Goal: Find specific page/section: Find specific page/section

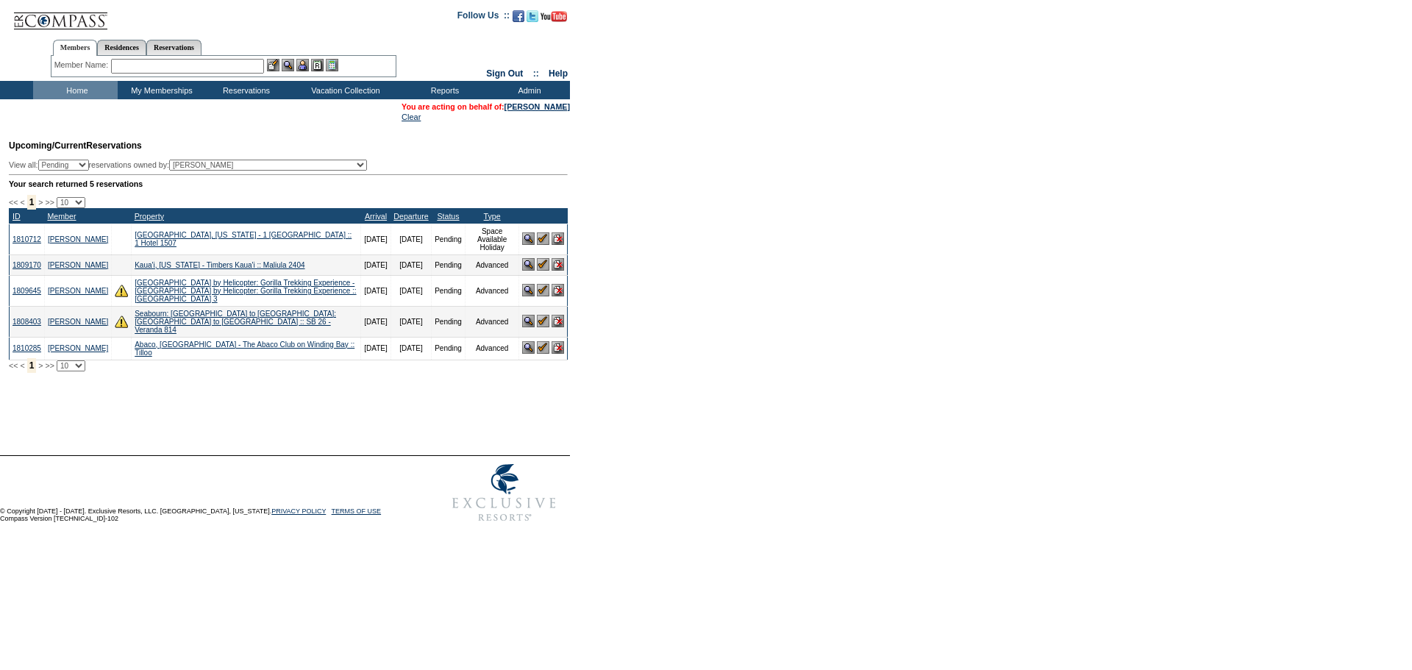
click at [769, 198] on form "Follow Us ::" at bounding box center [706, 264] width 1412 height 529
click at [540, 352] on img at bounding box center [543, 347] width 12 height 12
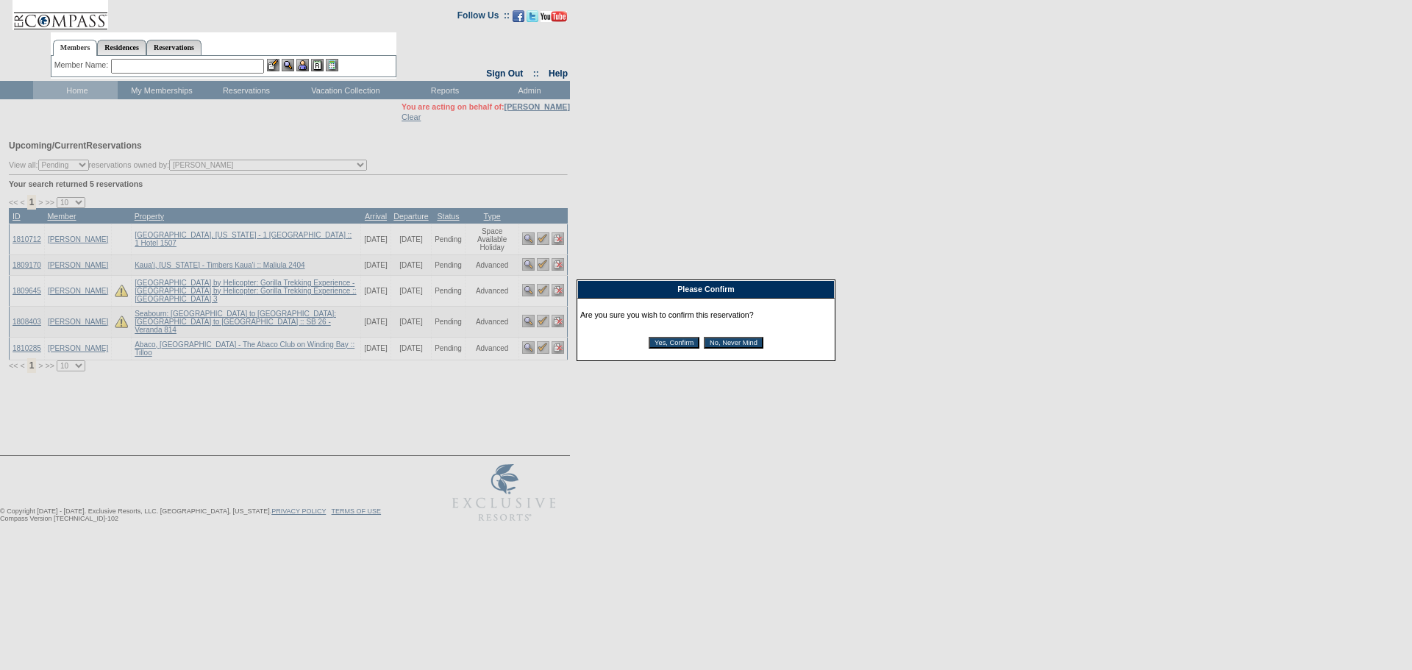
click at [671, 346] on input "Yes, Confirm" at bounding box center [674, 343] width 51 height 12
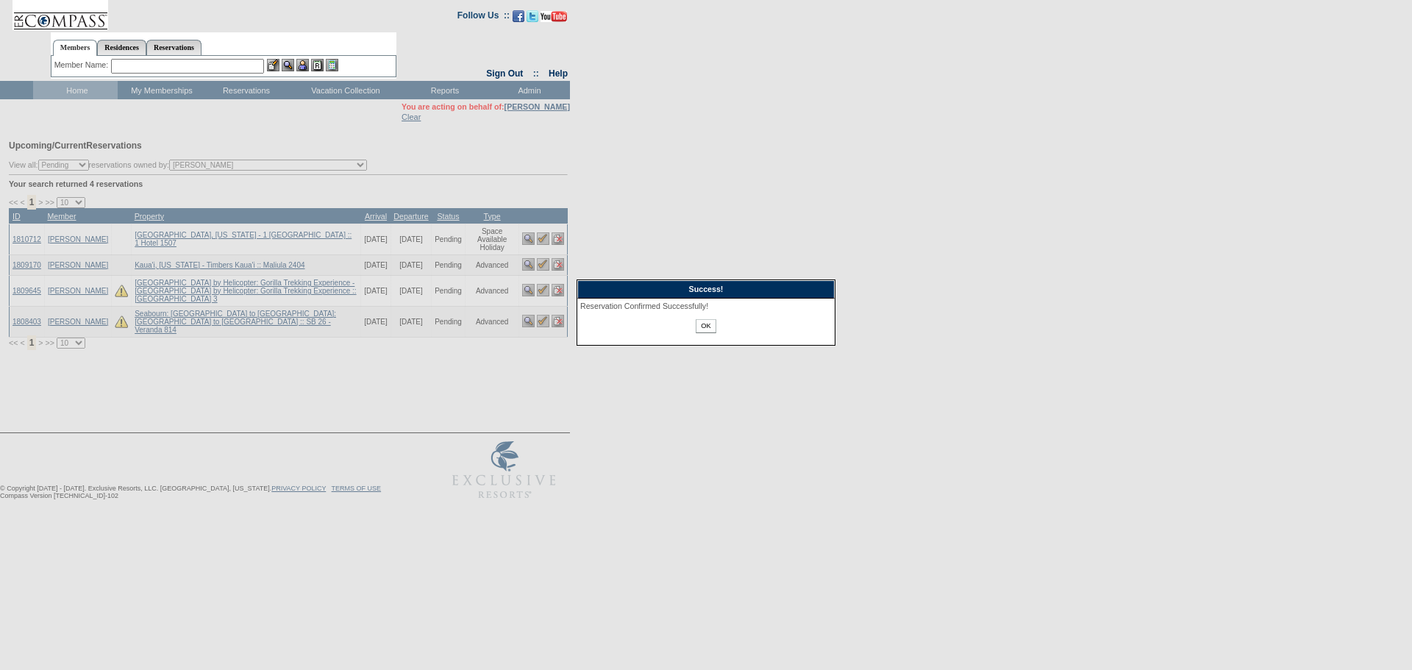
click at [703, 328] on input "OK" at bounding box center [706, 326] width 20 height 14
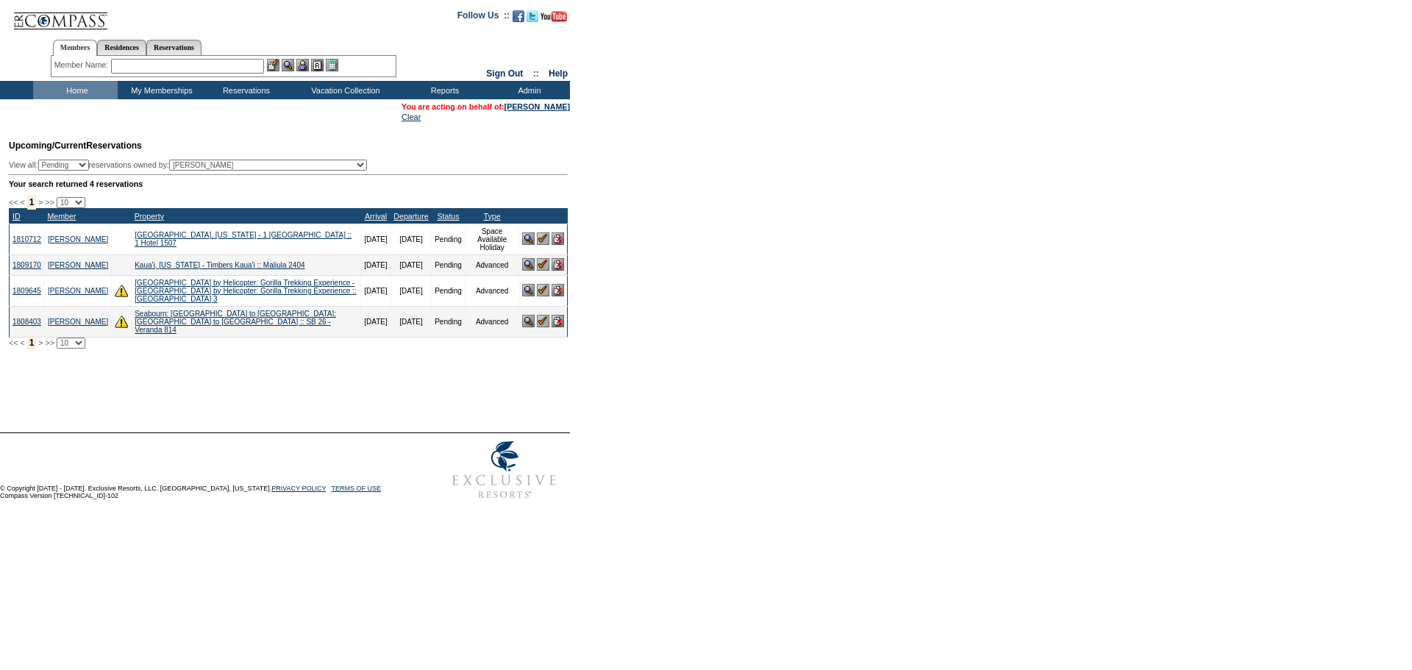
click at [704, 355] on form "Follow Us ::" at bounding box center [706, 253] width 1412 height 507
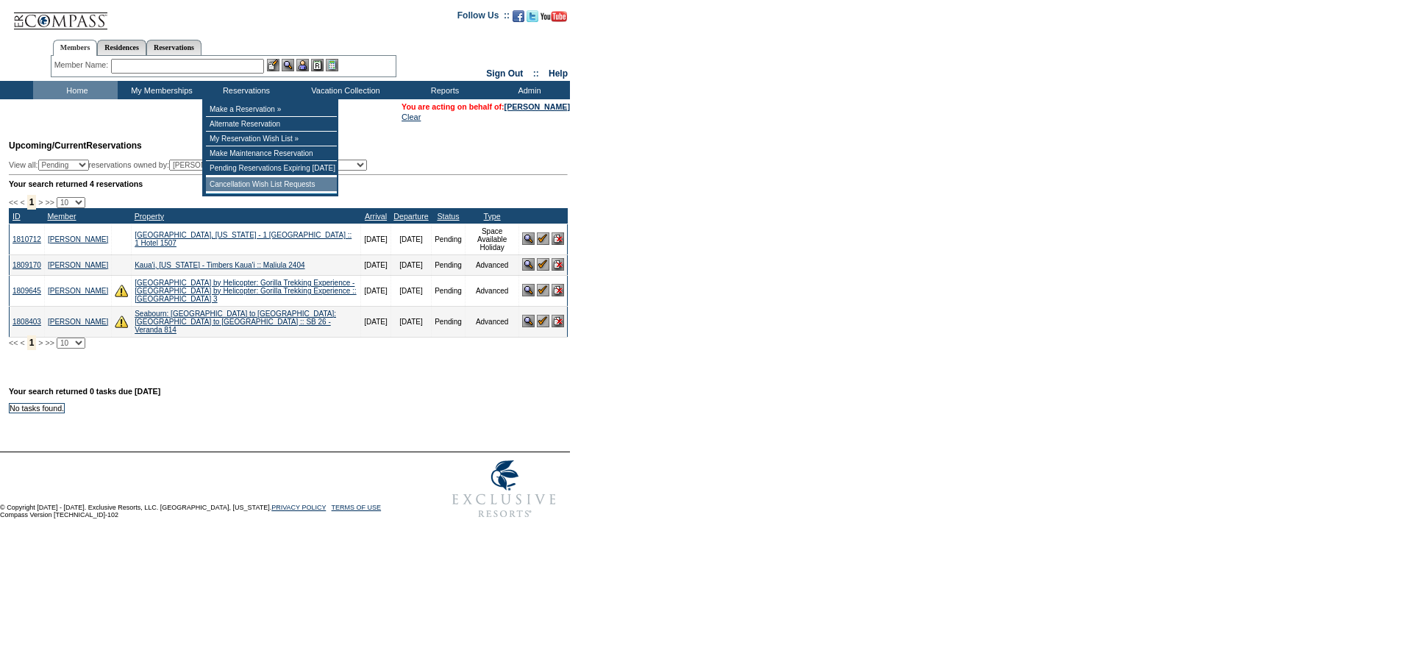
click at [259, 182] on td "Cancellation Wish List Requests" at bounding box center [271, 184] width 131 height 15
